Goal: Complete application form

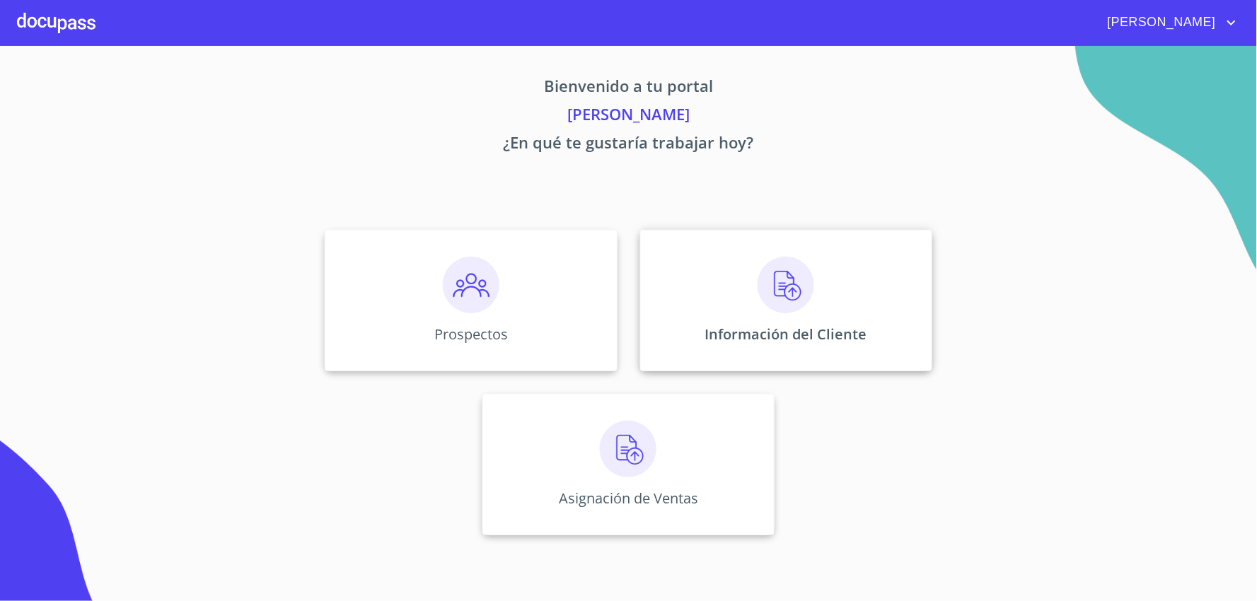
click at [835, 327] on p "Información del Cliente" at bounding box center [786, 334] width 162 height 19
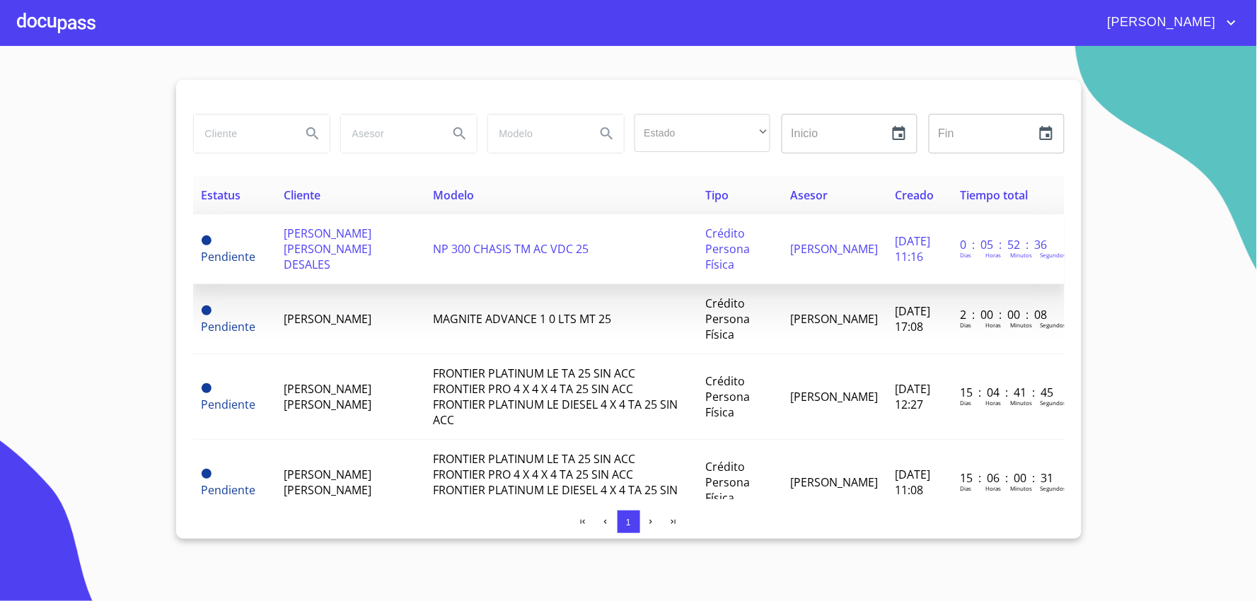
click at [308, 249] on span "[PERSON_NAME] [PERSON_NAME] DESALES" at bounding box center [328, 249] width 88 height 47
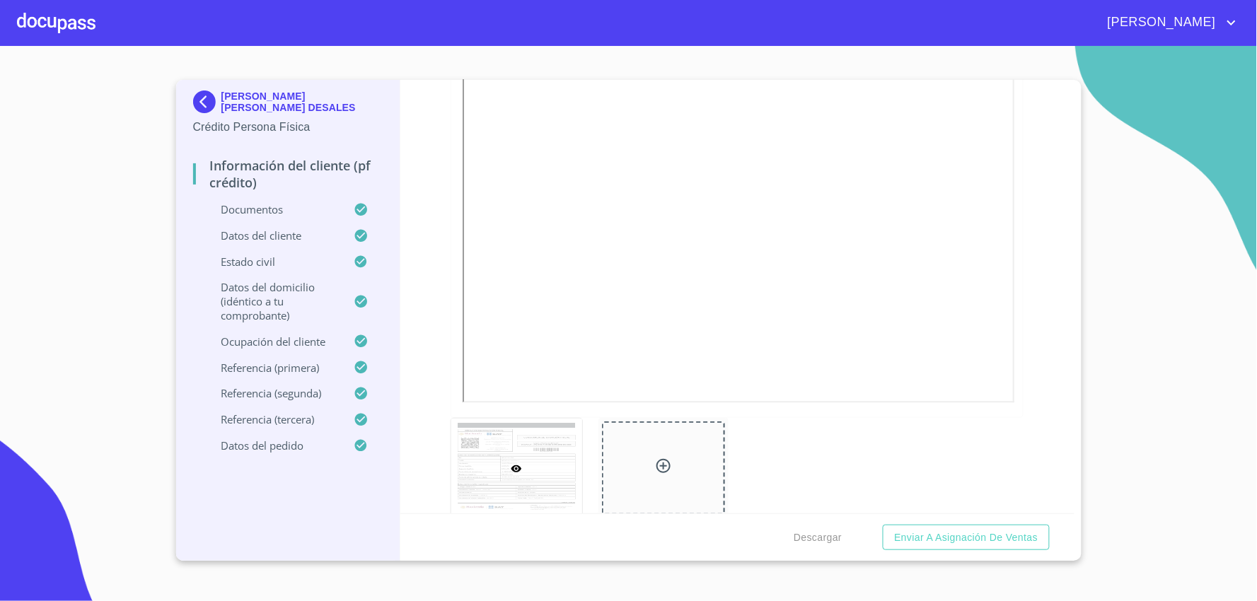
scroll to position [4085, 0]
click at [815, 535] on span "Descargar" at bounding box center [817, 538] width 48 height 18
click at [811, 540] on span "Descargar" at bounding box center [817, 538] width 48 height 18
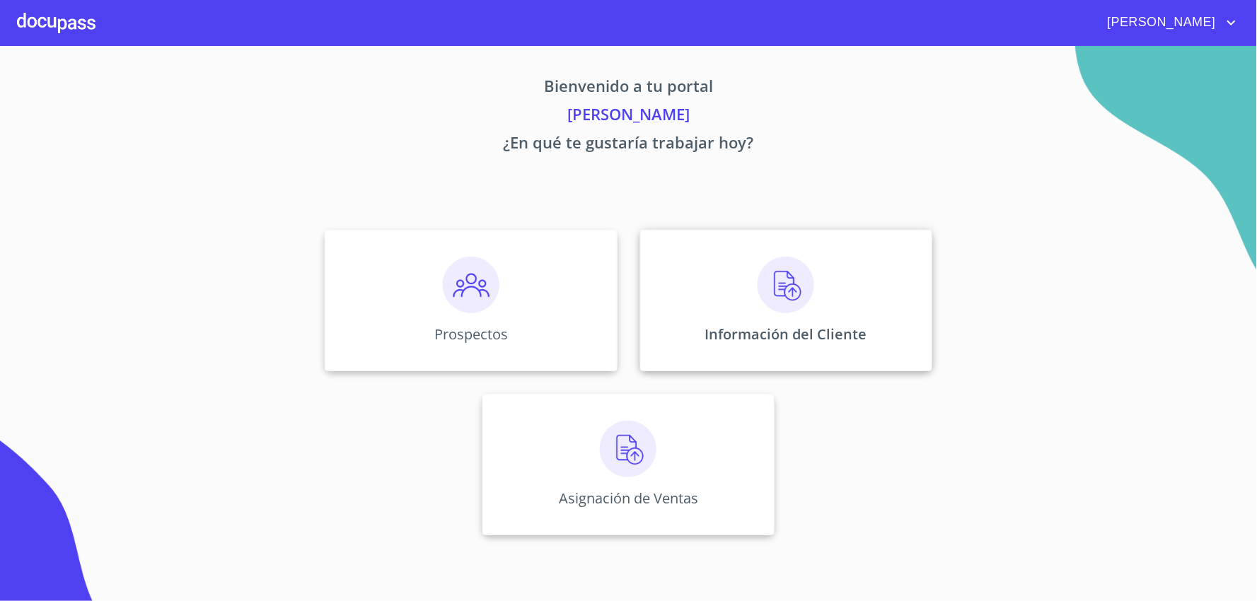
click at [825, 307] on div "Información del Cliente" at bounding box center [786, 300] width 292 height 141
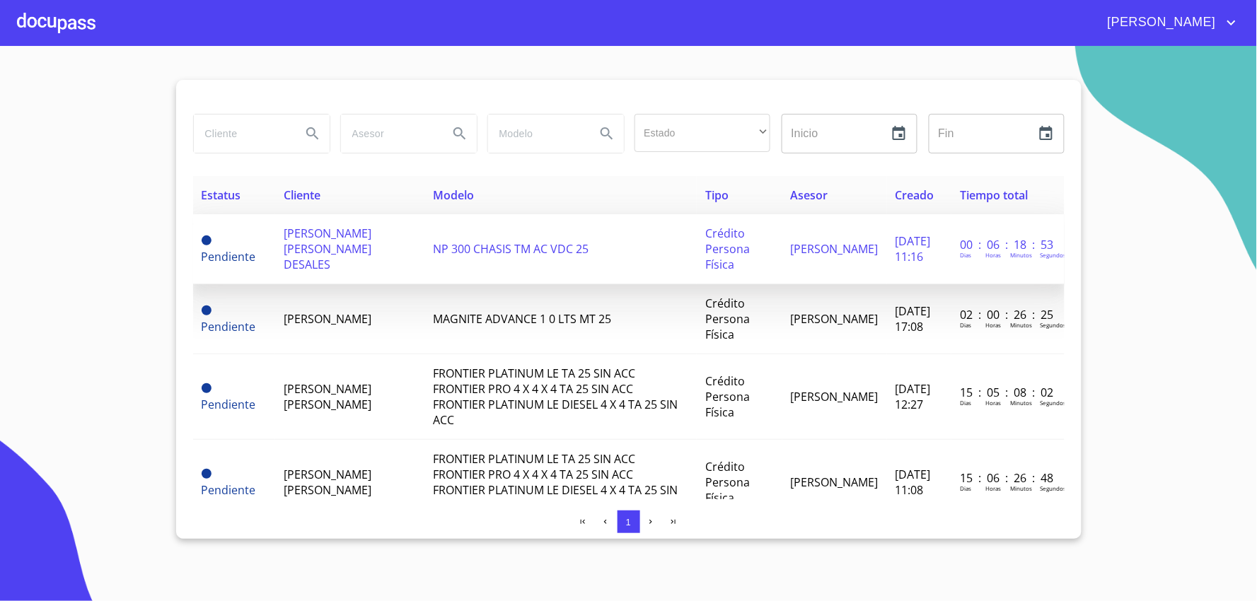
click at [293, 244] on span "[PERSON_NAME] [PERSON_NAME] DESALES" at bounding box center [328, 249] width 88 height 47
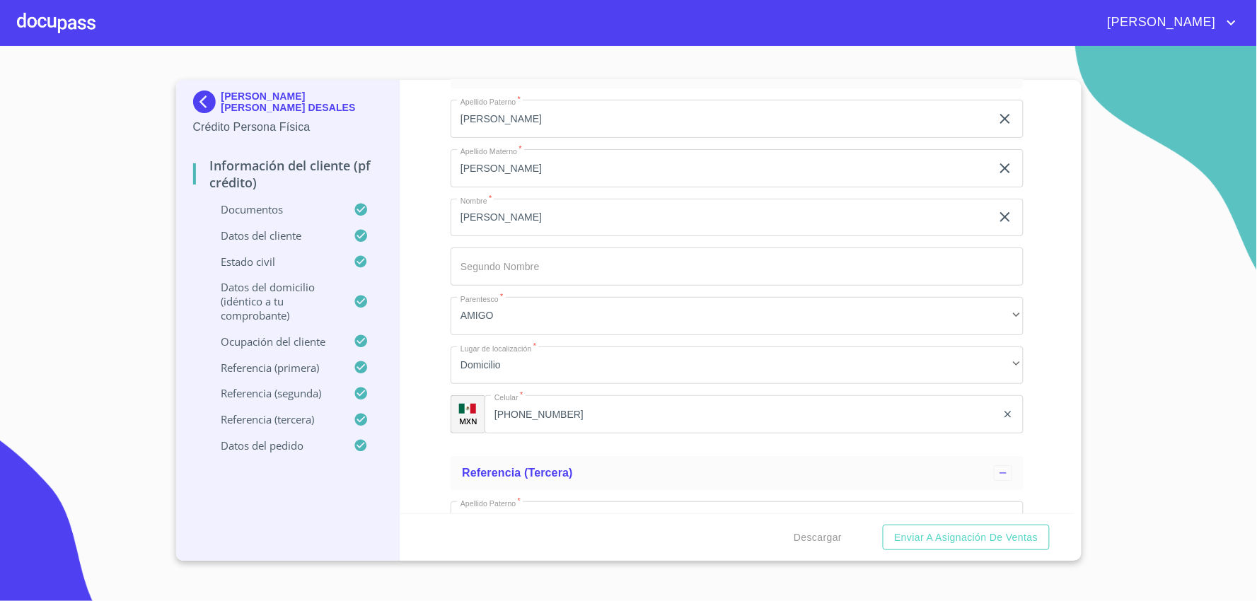
scroll to position [7857, 0]
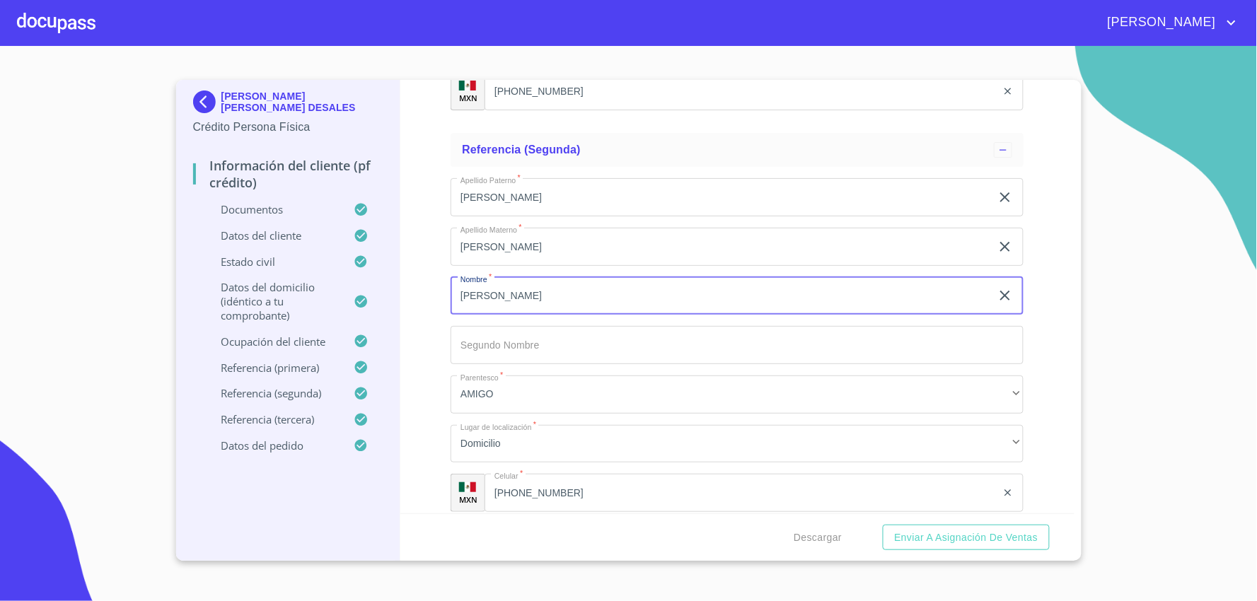
drag, startPoint x: 515, startPoint y: 288, endPoint x: 449, endPoint y: 288, distance: 65.8
click at [449, 288] on div "Información del cliente (PF crédito) Documentos Documento de identificación   *…" at bounding box center [737, 297] width 674 height 434
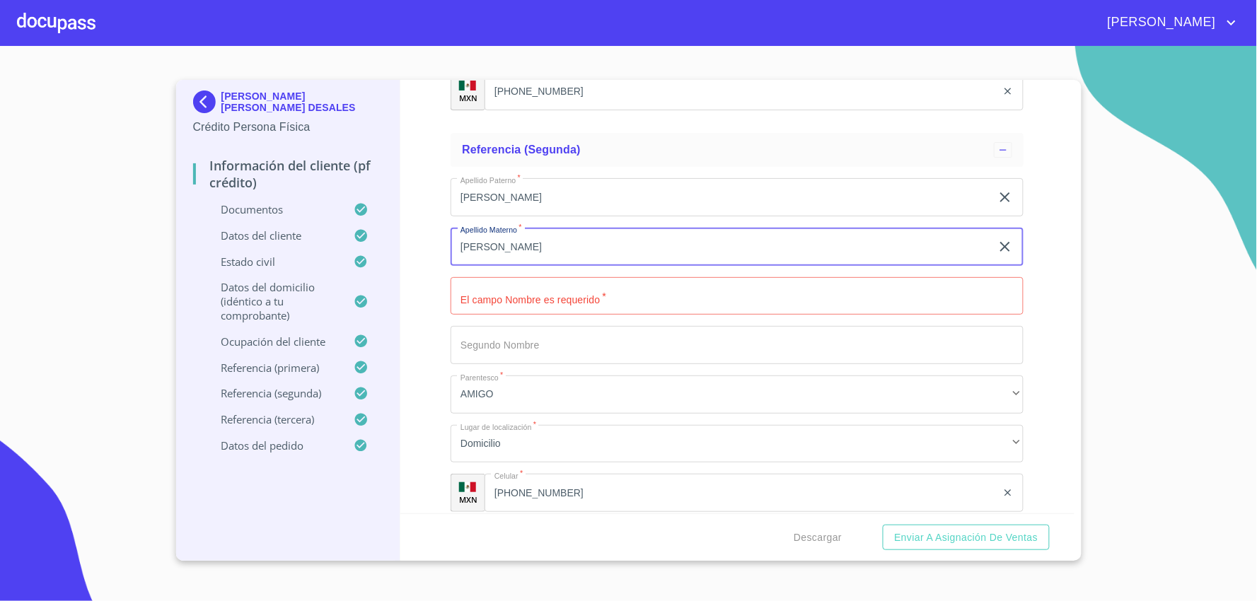
drag, startPoint x: 517, startPoint y: 238, endPoint x: 447, endPoint y: 233, distance: 70.1
click at [447, 233] on div "Información del cliente (PF crédito) Documentos Documento de identificación   *…" at bounding box center [737, 297] width 674 height 434
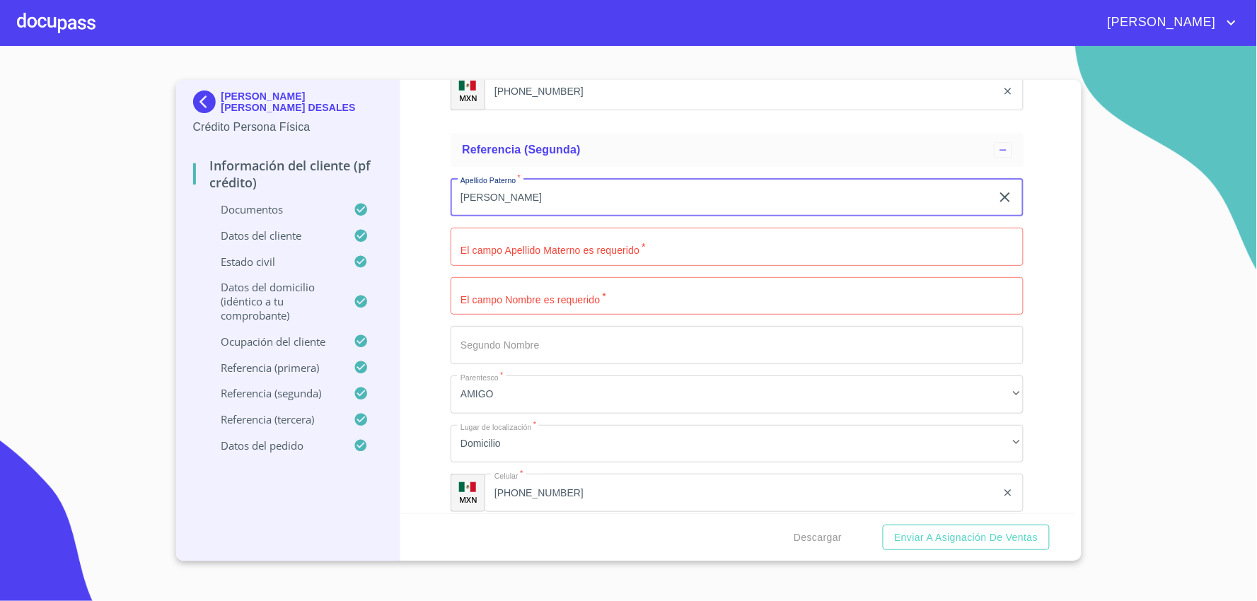
drag, startPoint x: 496, startPoint y: 188, endPoint x: 433, endPoint y: 177, distance: 64.6
click at [433, 177] on div "Información del cliente (PF crédito) Documentos Documento de identificación   *…" at bounding box center [737, 297] width 674 height 434
click at [472, 199] on input "Documento de identificación   *" at bounding box center [736, 197] width 573 height 38
type input "d"
type input "DESALES"
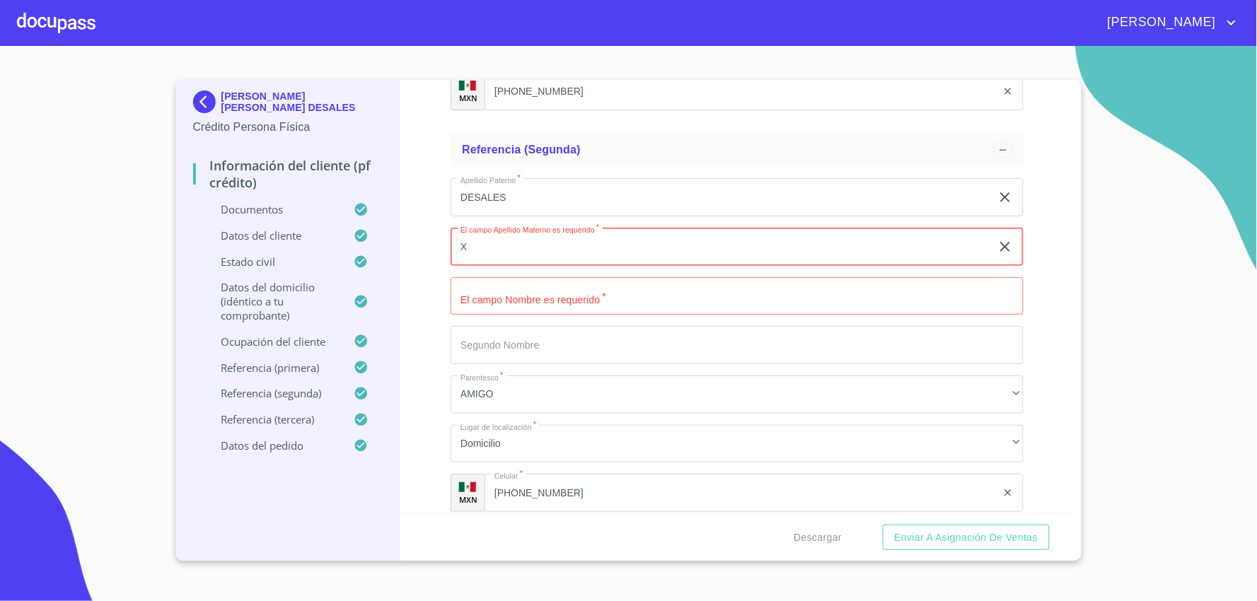
type input "X"
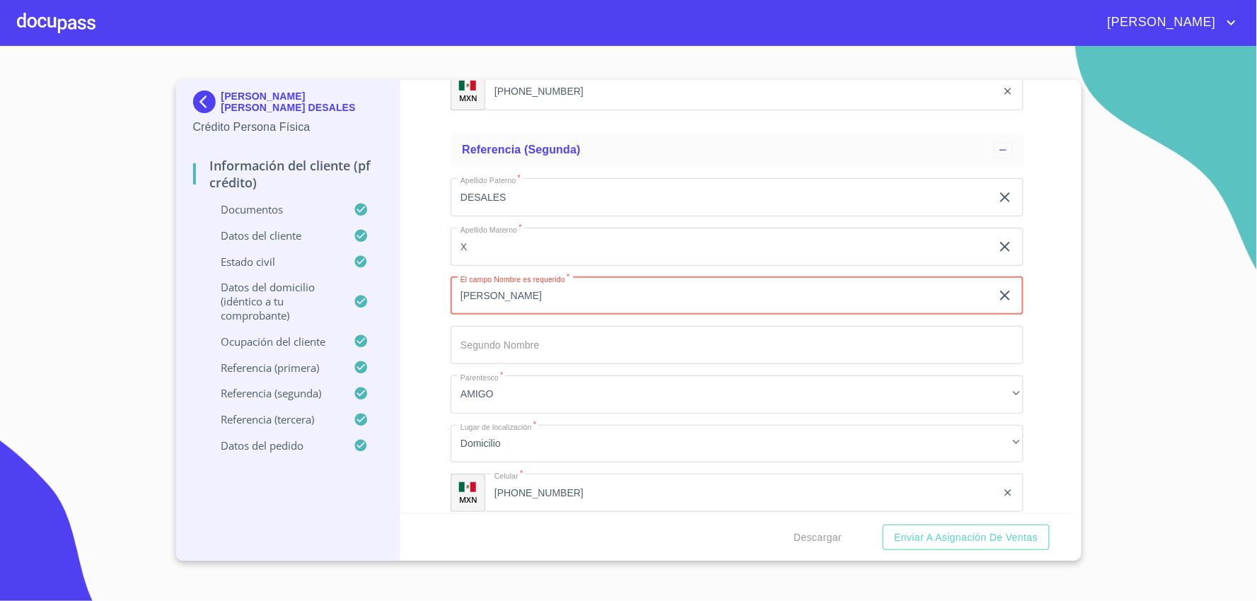
type input "[PERSON_NAME]"
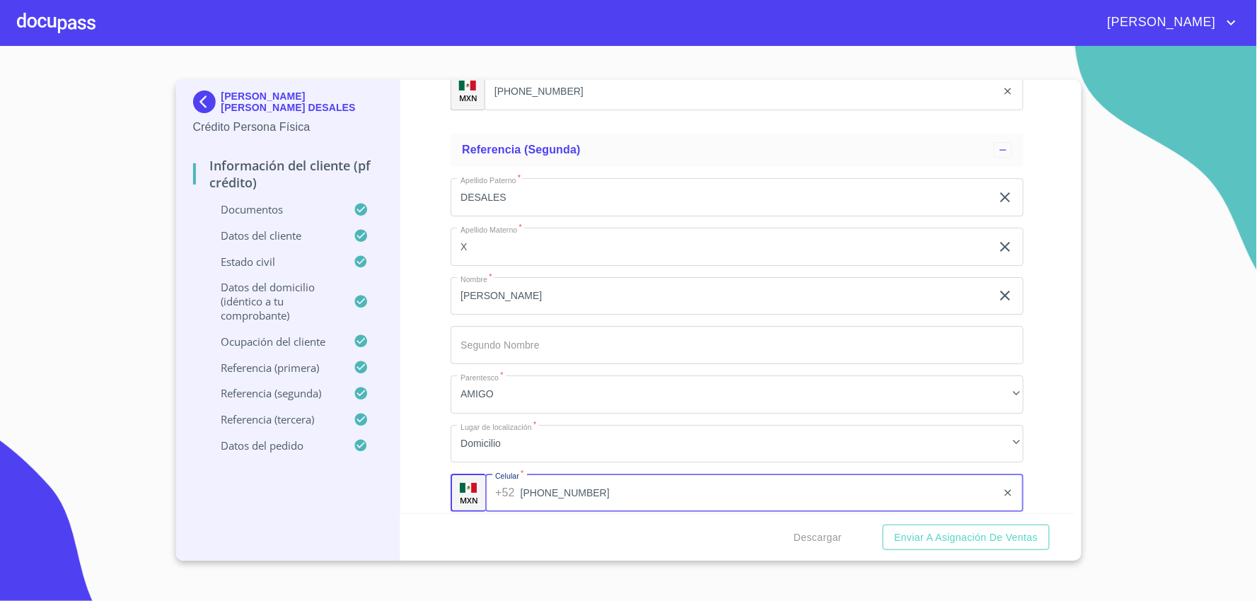
drag, startPoint x: 562, startPoint y: 484, endPoint x: 498, endPoint y: 489, distance: 63.8
click at [498, 489] on div "[PHONE_NUMBER] ​" at bounding box center [754, 493] width 538 height 38
drag, startPoint x: 593, startPoint y: 482, endPoint x: 514, endPoint y: 475, distance: 78.8
click at [514, 475] on div "[PHONE_NUMBER] ​" at bounding box center [754, 493] width 538 height 38
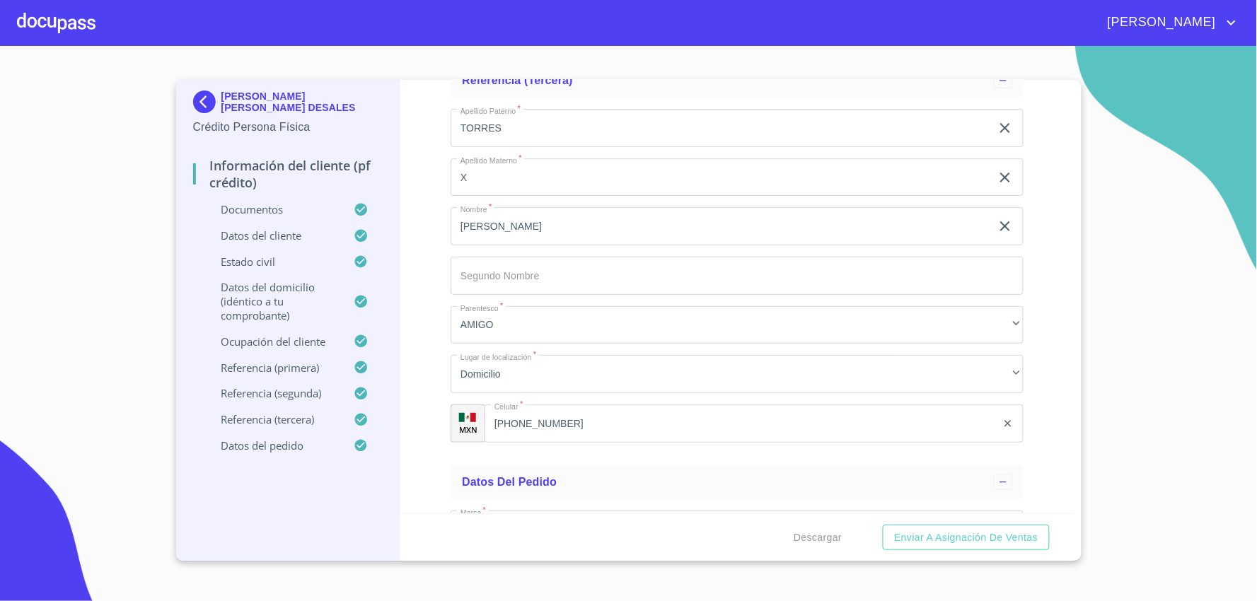
scroll to position [8339, 0]
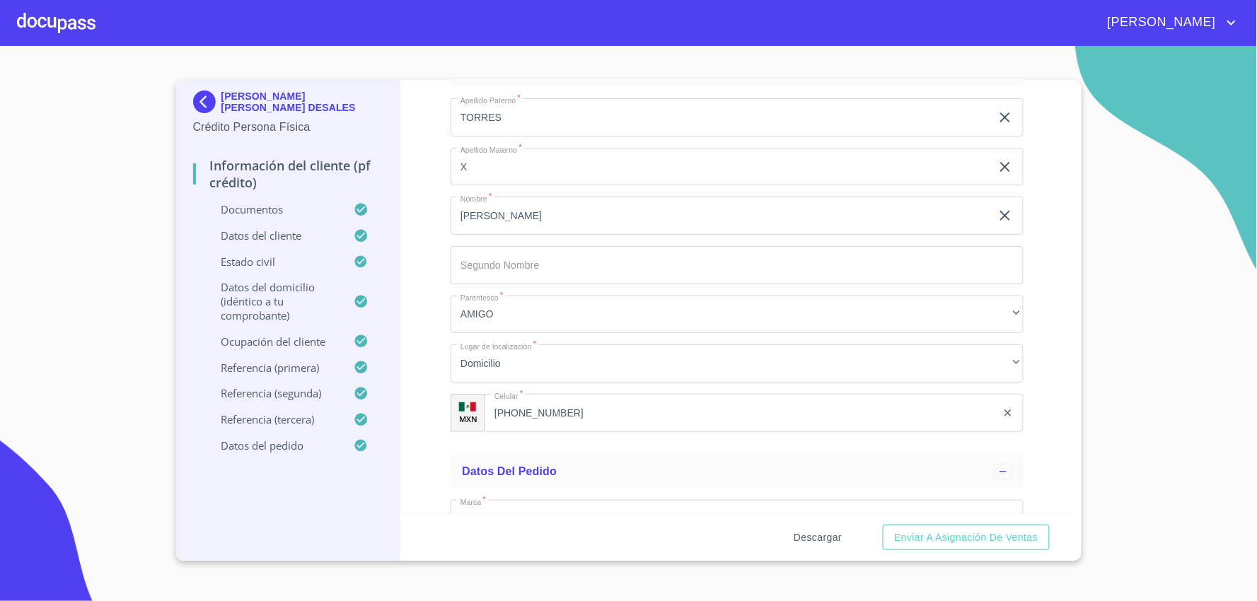
type input "[PHONE_NUMBER]"
click at [819, 541] on span "Descargar" at bounding box center [817, 538] width 48 height 18
click at [824, 537] on span "Descargar" at bounding box center [817, 538] width 48 height 18
click at [977, 539] on span "Enviar a Asignación de Ventas" at bounding box center [966, 538] width 144 height 18
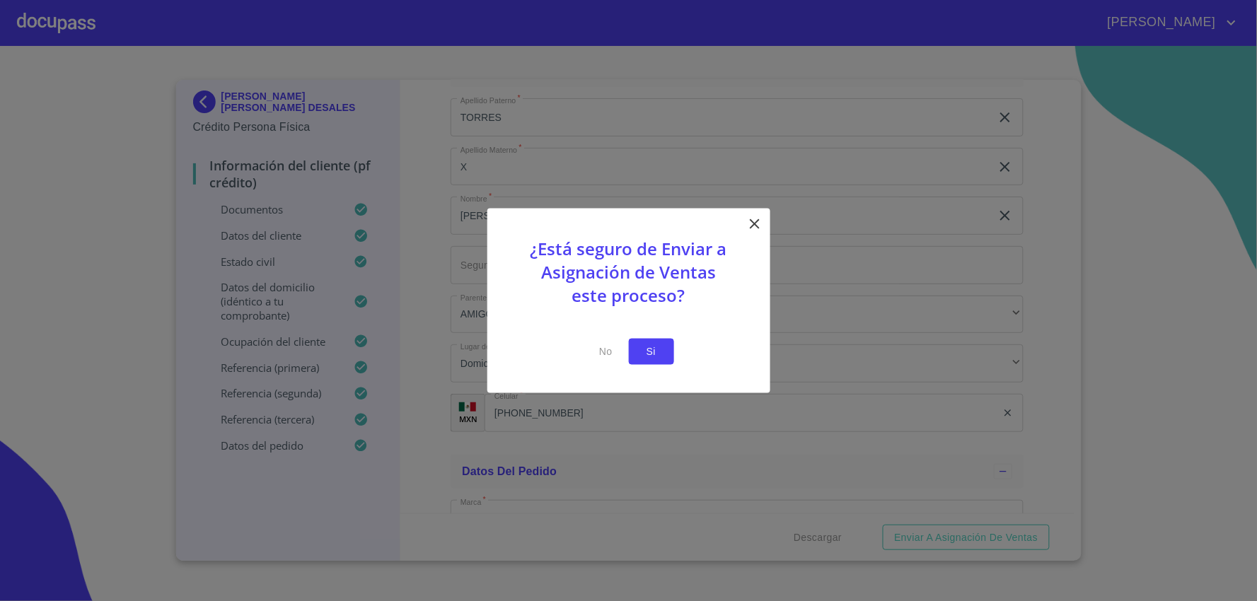
click at [652, 358] on span "Si" at bounding box center [651, 352] width 23 height 18
